Goal: Task Accomplishment & Management: Manage account settings

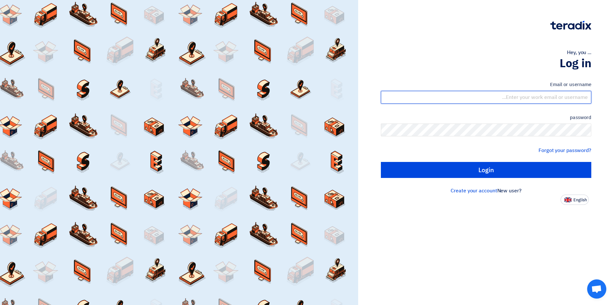
click at [527, 97] on input "text" at bounding box center [486, 97] width 211 height 13
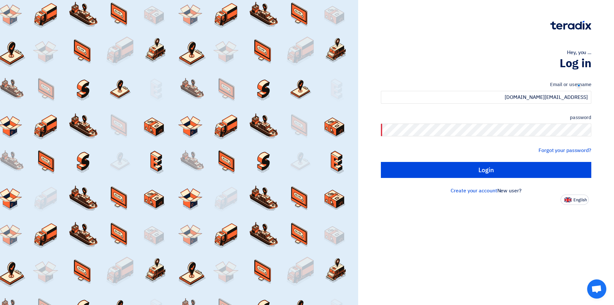
drag, startPoint x: 108, startPoint y: 11, endPoint x: 197, endPoint y: 288, distance: 291.7
click at [197, 288] on div at bounding box center [179, 152] width 358 height 305
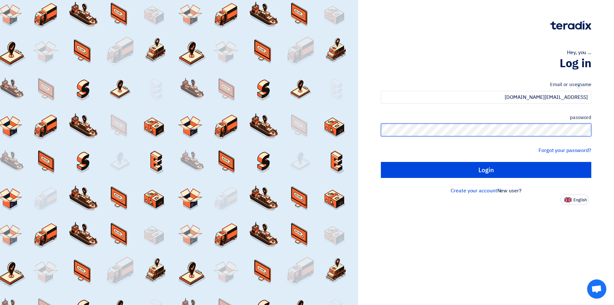
click at [381, 162] on input "Login" at bounding box center [486, 170] width 211 height 16
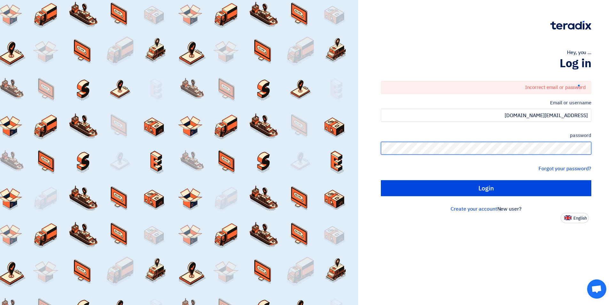
click at [604, 148] on div "Hey, you ... Log in Incorrect email or password Email or username [EMAIL_ADDRES…" at bounding box center [486, 111] width 246 height 223
click at [381, 180] on input "Login" at bounding box center [486, 188] width 211 height 16
click at [597, 152] on div "Hey, you ... Log in Incorrect email or password Email or username [EMAIL_ADDRES…" at bounding box center [486, 111] width 246 height 223
click at [381, 180] on input "Login" at bounding box center [486, 188] width 211 height 16
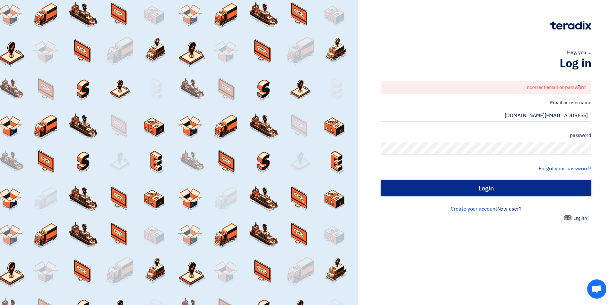
click at [502, 184] on input "Login" at bounding box center [486, 188] width 211 height 16
click at [500, 190] on input "Login" at bounding box center [486, 188] width 211 height 16
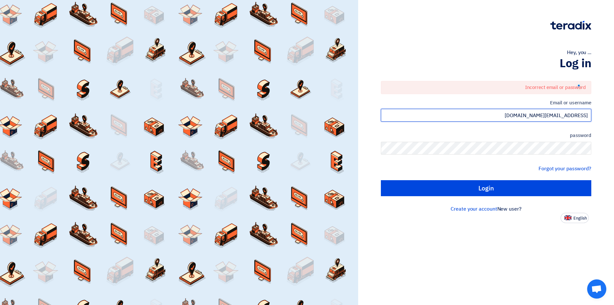
drag, startPoint x: 531, startPoint y: 119, endPoint x: 603, endPoint y: 122, distance: 72.7
click at [603, 122] on div "Hey, you ... Log in Incorrect email or password Email or username [EMAIL_ADDRES…" at bounding box center [486, 111] width 246 height 223
type input "[EMAIL_ADDRESS][DOMAIN_NAME]"
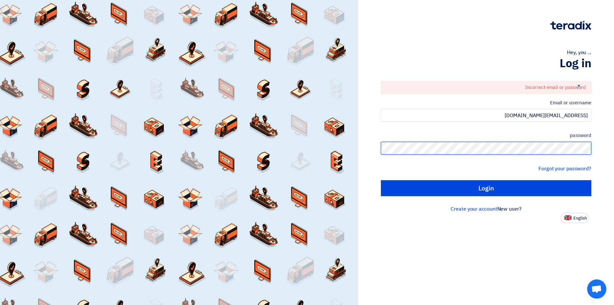
click at [381, 180] on input "Login" at bounding box center [486, 188] width 211 height 16
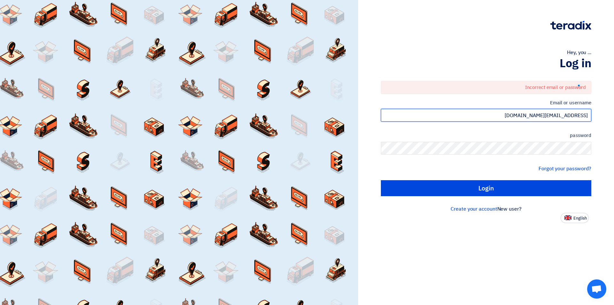
click at [534, 114] on input "[EMAIL_ADDRESS][DOMAIN_NAME]" at bounding box center [486, 115] width 211 height 13
click at [575, 218] on font "English" at bounding box center [580, 218] width 13 height 6
type input "Sign in"
click at [358, 218] on div at bounding box center [179, 152] width 358 height 305
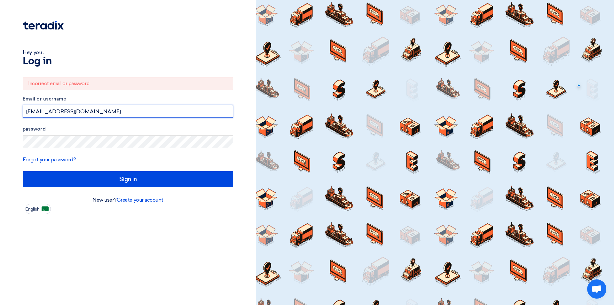
click at [85, 112] on input "[EMAIL_ADDRESS][DOMAIN_NAME]" at bounding box center [128, 111] width 211 height 13
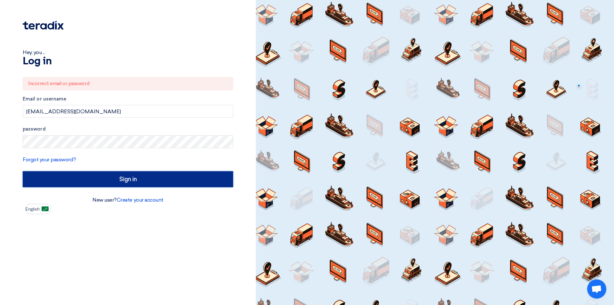
click at [131, 175] on input "Sign in" at bounding box center [128, 179] width 211 height 16
click at [131, 178] on input "Sign in" at bounding box center [128, 179] width 211 height 16
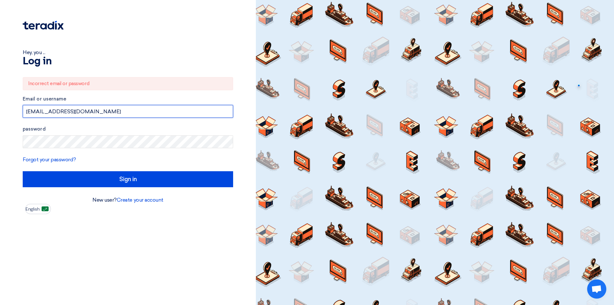
click at [119, 111] on input "[EMAIL_ADDRESS][DOMAIN_NAME]" at bounding box center [128, 111] width 211 height 13
type input "i"
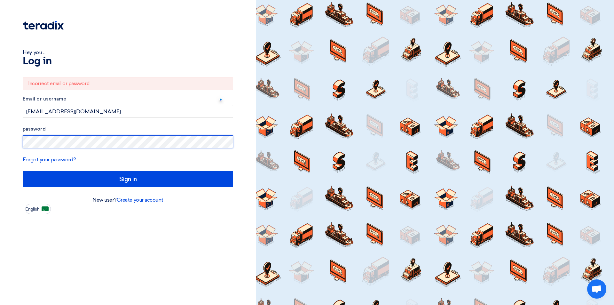
click at [23, 171] on input "Sign in" at bounding box center [128, 179] width 211 height 16
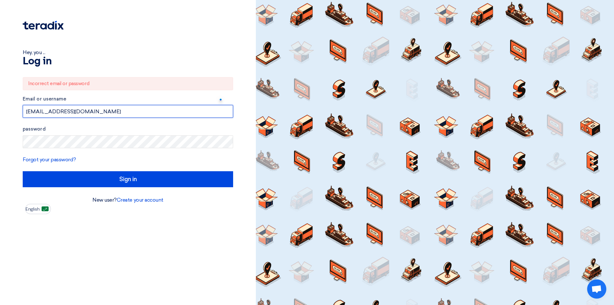
click at [81, 113] on input "[EMAIL_ADDRESS][DOMAIN_NAME]" at bounding box center [128, 111] width 211 height 13
type input "i"
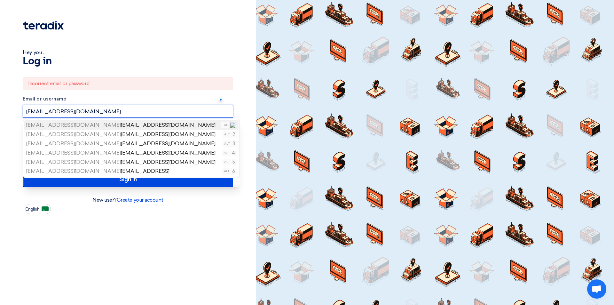
type input "[EMAIL_ADDRESS][DOMAIN_NAME]"
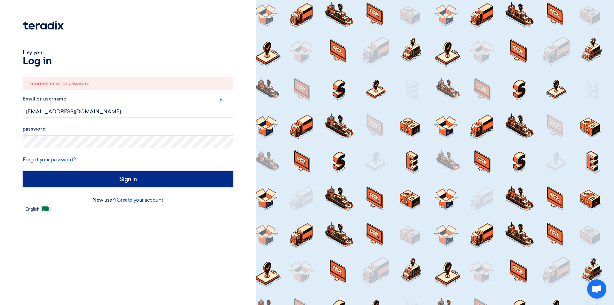
click at [146, 183] on input "Sign in" at bounding box center [128, 179] width 211 height 16
